Goal: Obtain resource: Download file/media

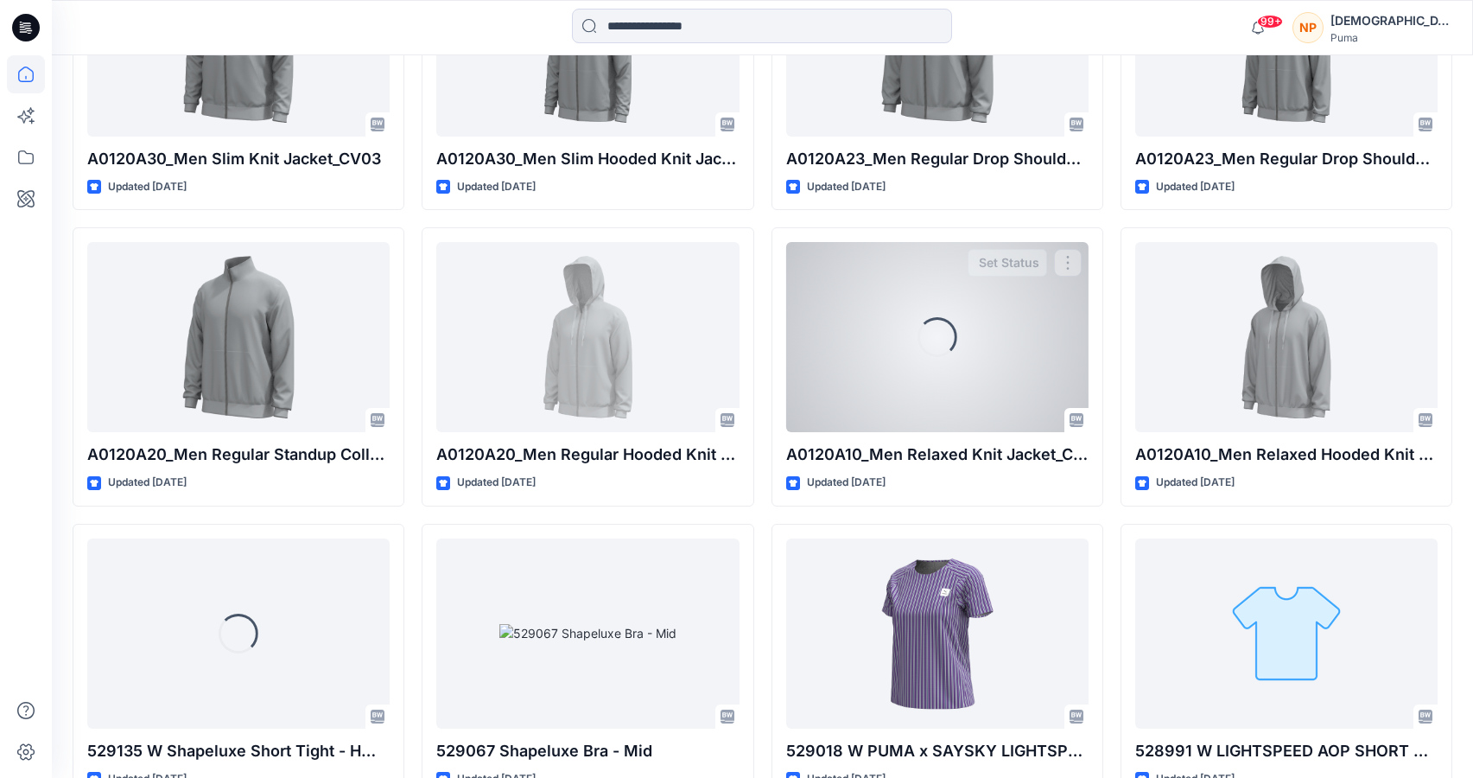
scroll to position [8740, 0]
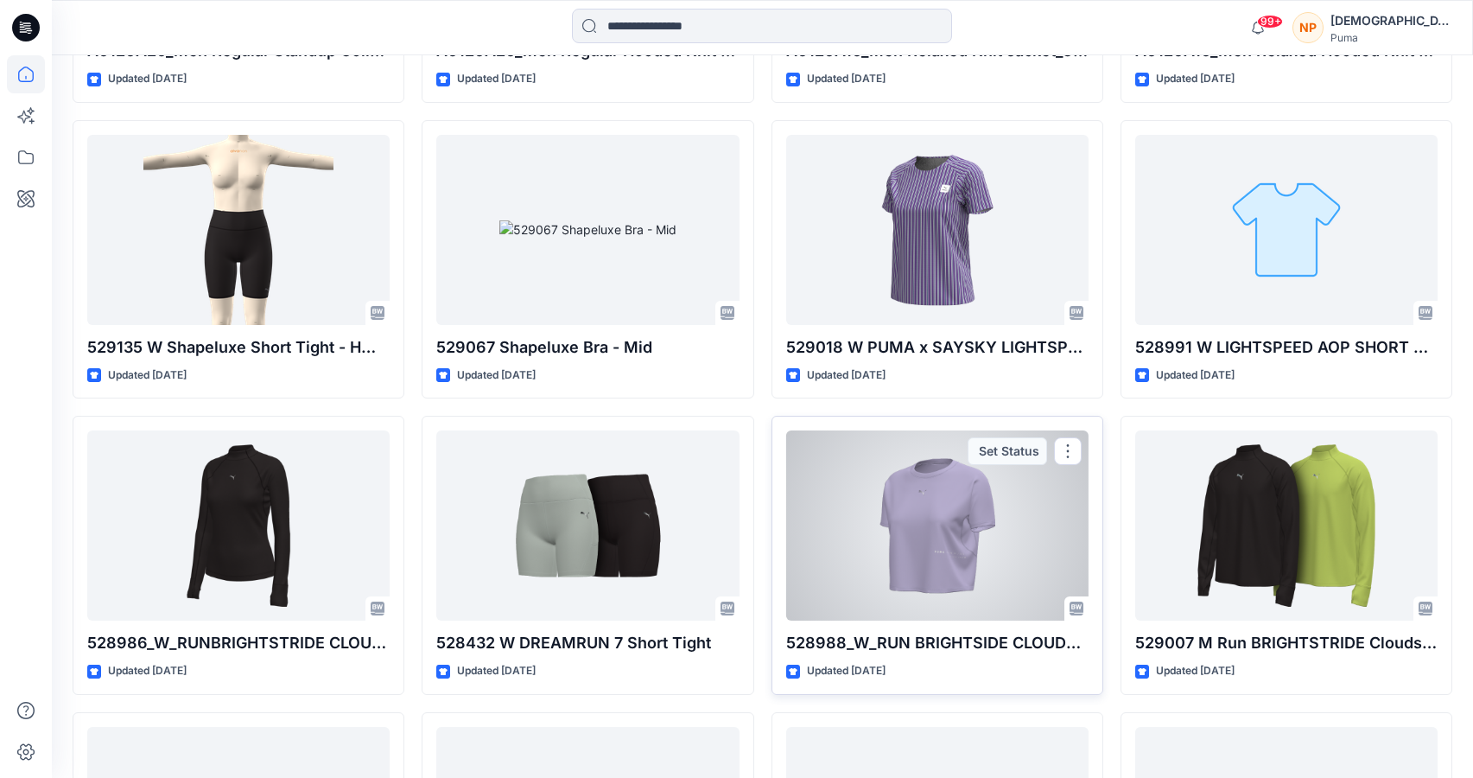
click at [924, 518] on div at bounding box center [937, 525] width 302 height 190
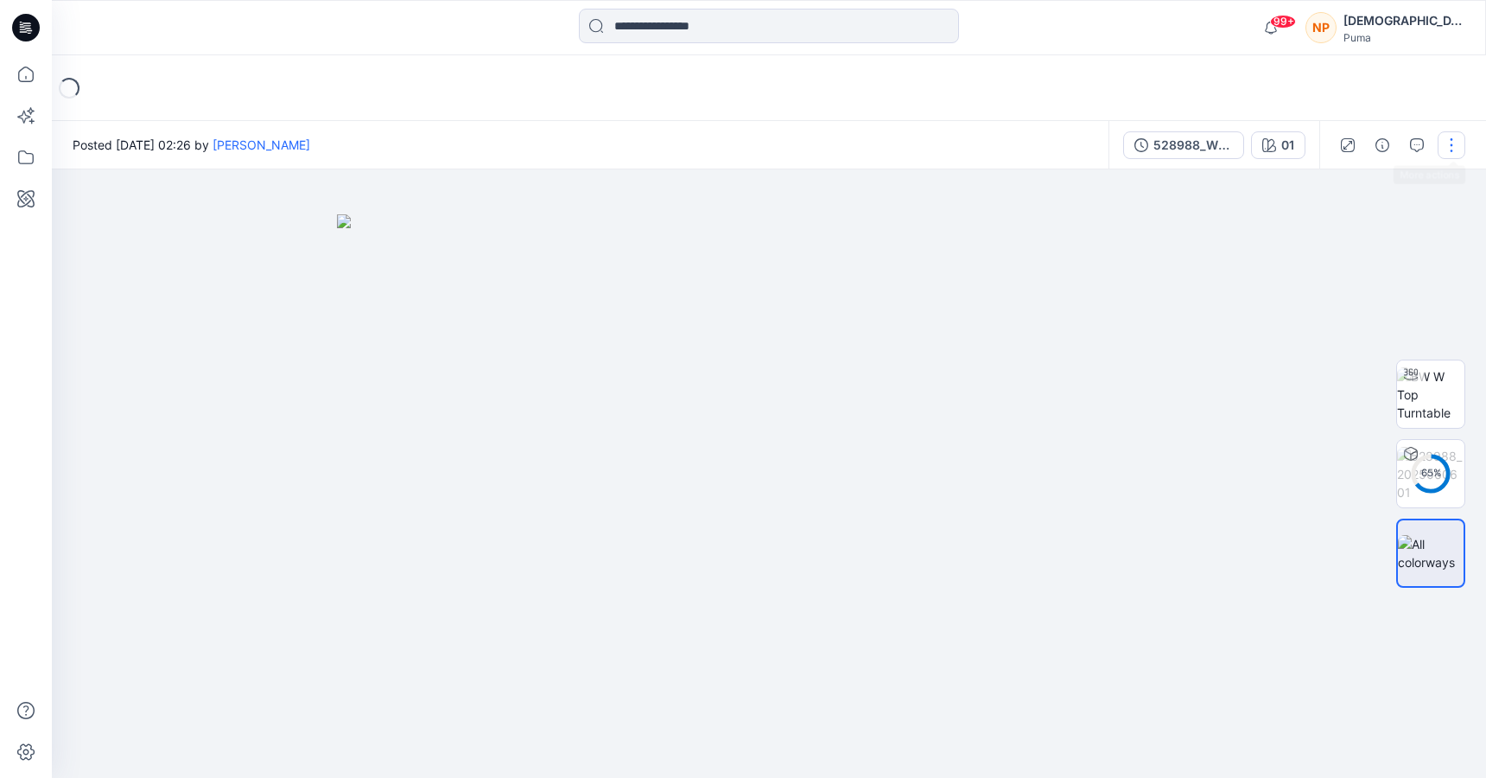
click at [1462, 146] on button "button" at bounding box center [1452, 145] width 28 height 28
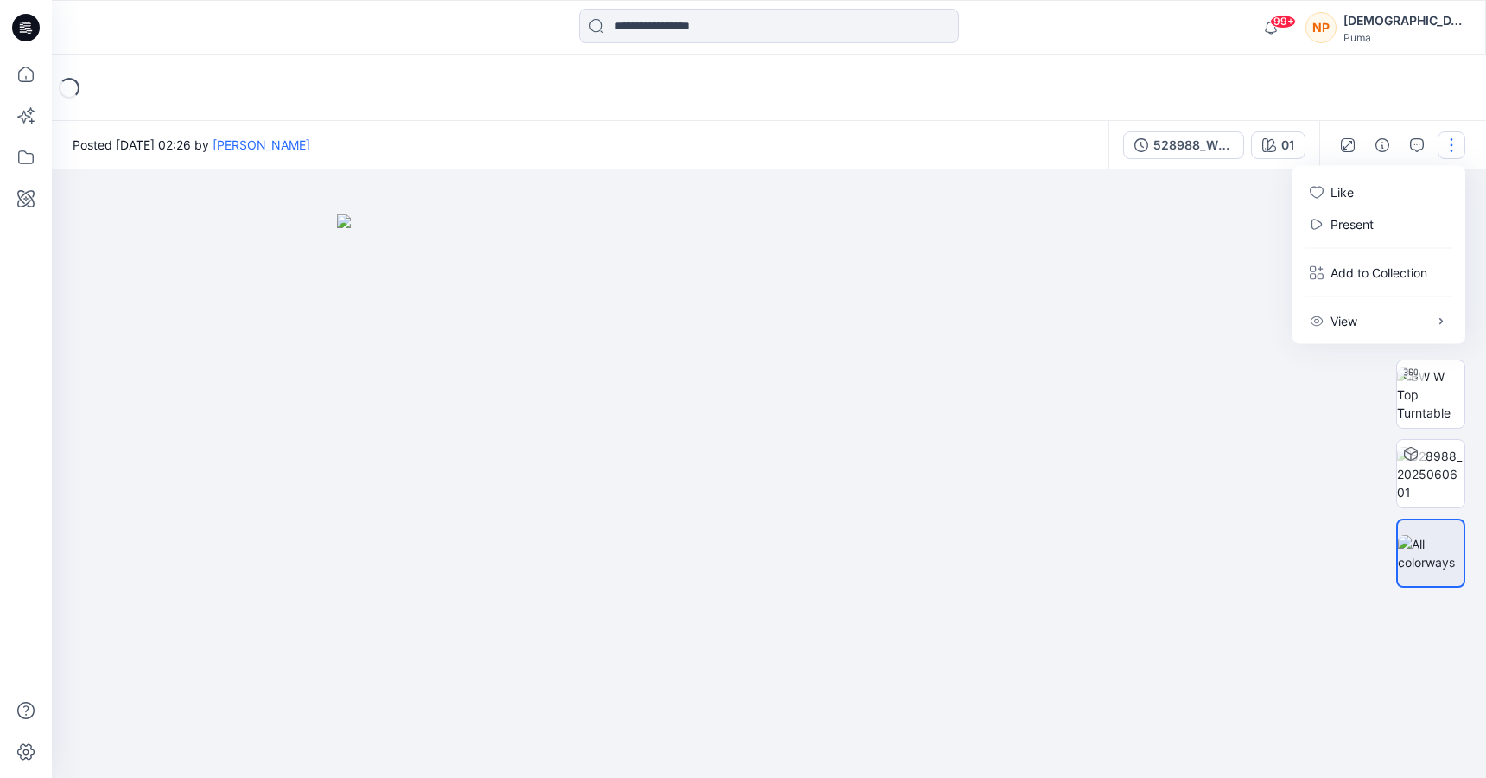
click at [1091, 245] on img at bounding box center [769, 495] width 864 height 563
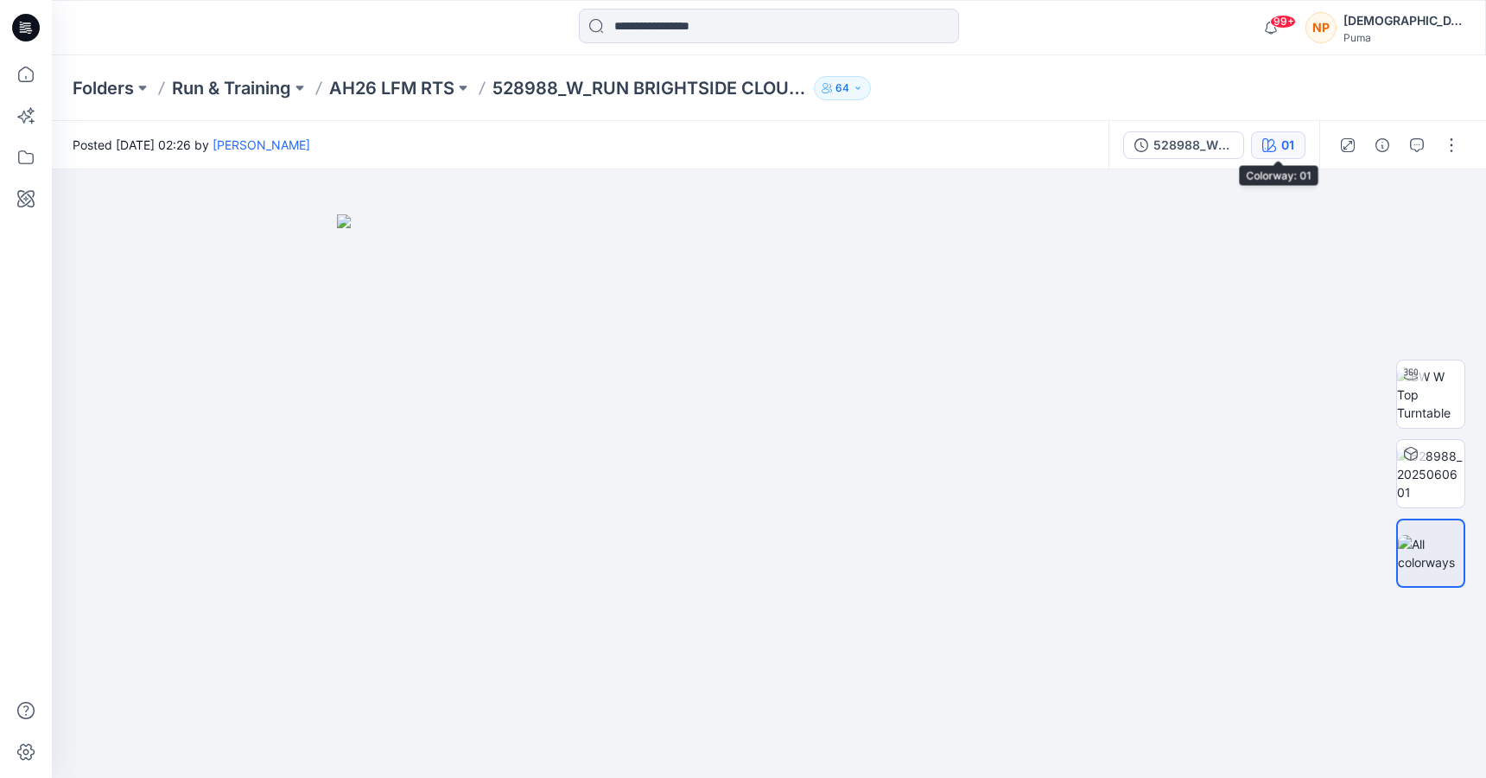
click at [1296, 146] on button "01" at bounding box center [1278, 145] width 54 height 28
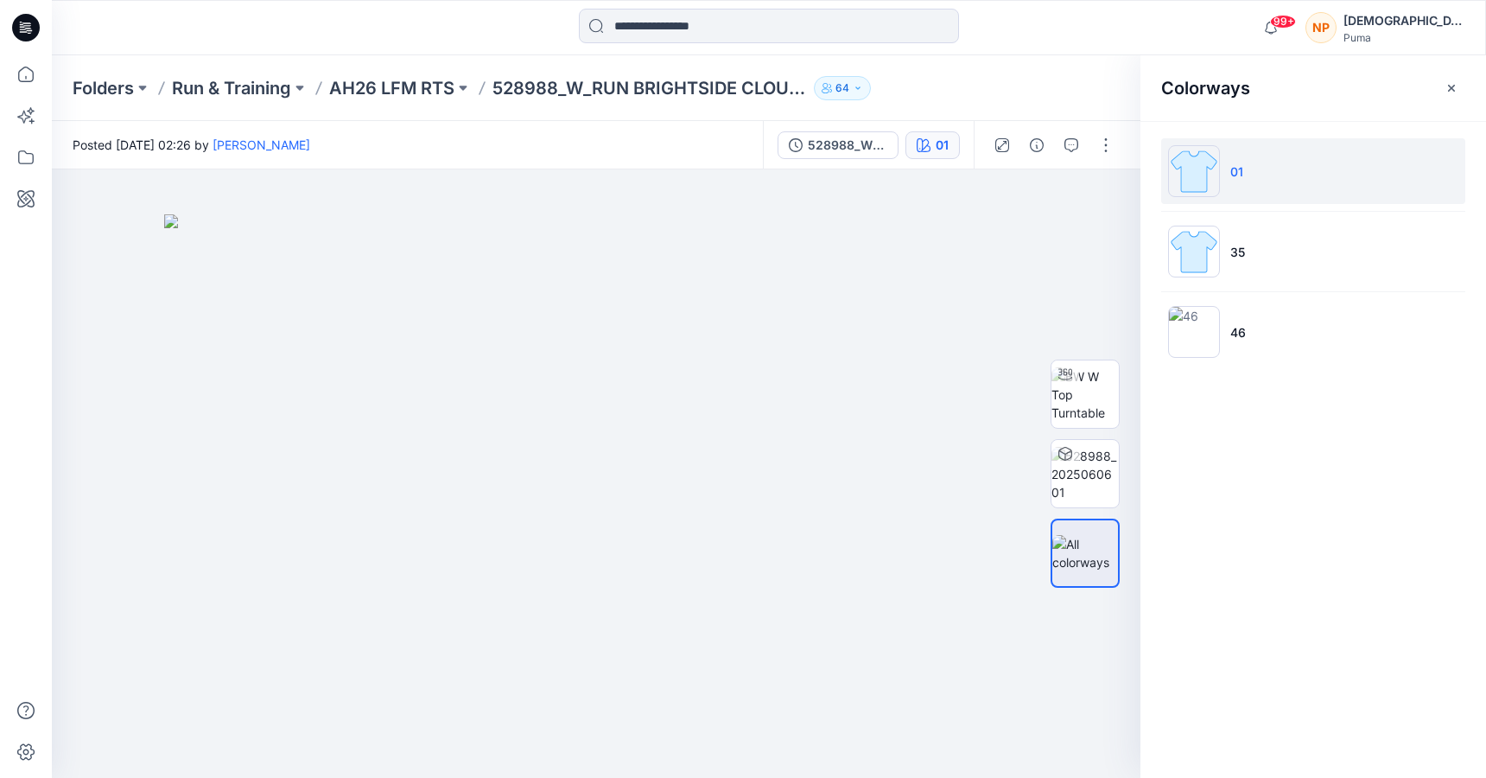
click at [1448, 86] on icon "button" at bounding box center [1452, 88] width 14 height 14
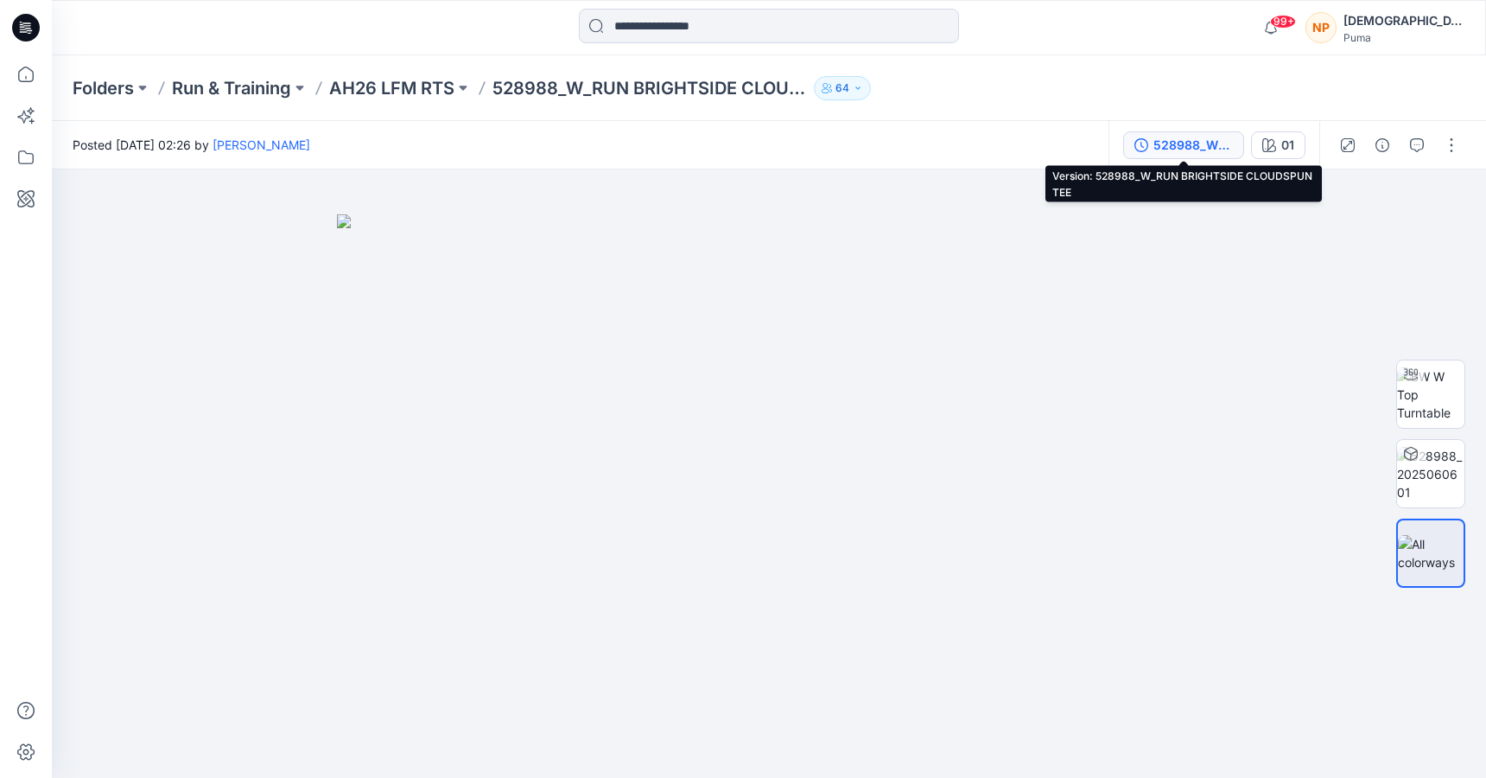
click at [1215, 148] on div "528988_W_RUN BRIGHTSIDE CLOUDSPUN TEE" at bounding box center [1193, 145] width 79 height 19
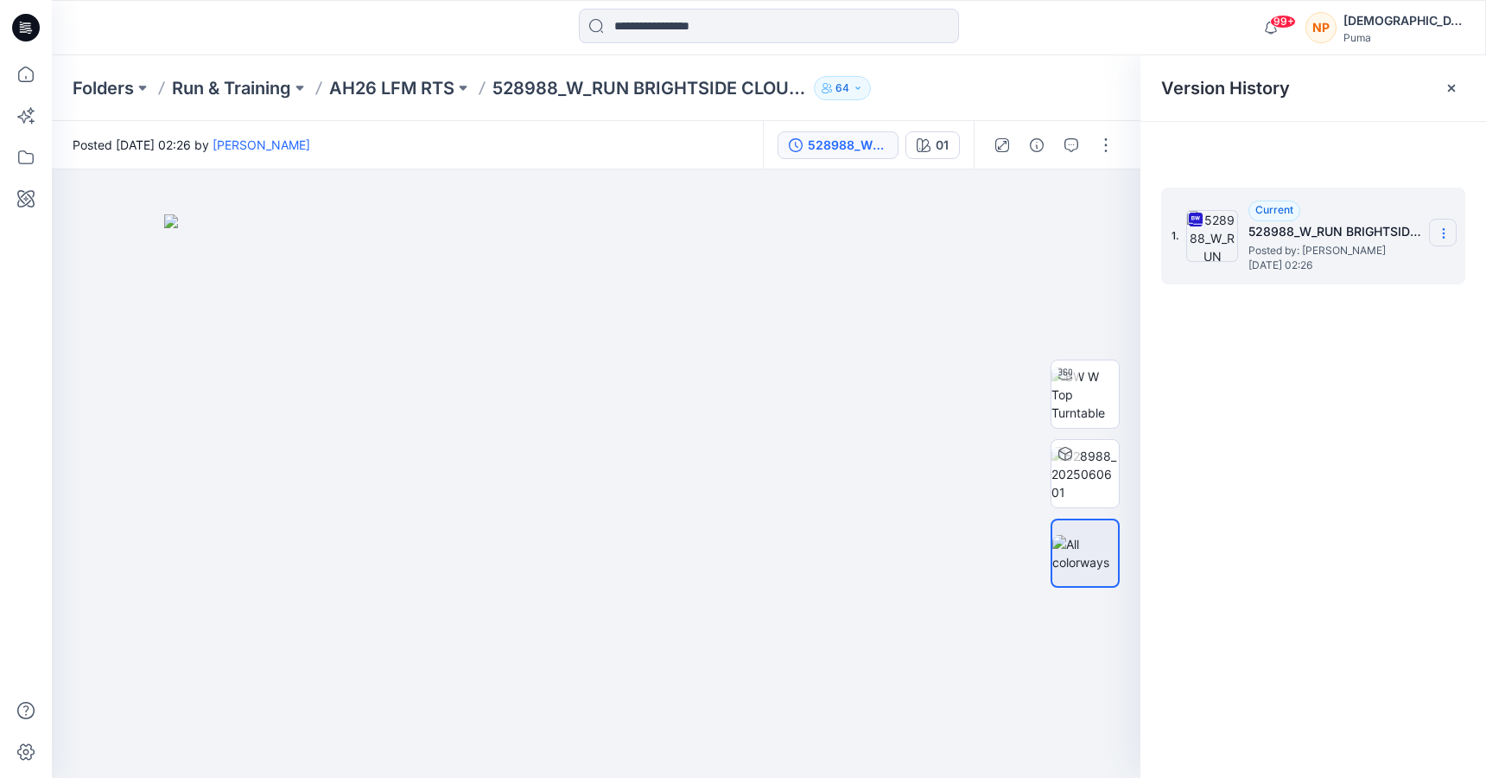
click at [1433, 230] on section at bounding box center [1443, 233] width 28 height 28
click at [1393, 257] on span "Download Source BW File" at bounding box center [1356, 267] width 144 height 21
